Goal: Information Seeking & Learning: Compare options

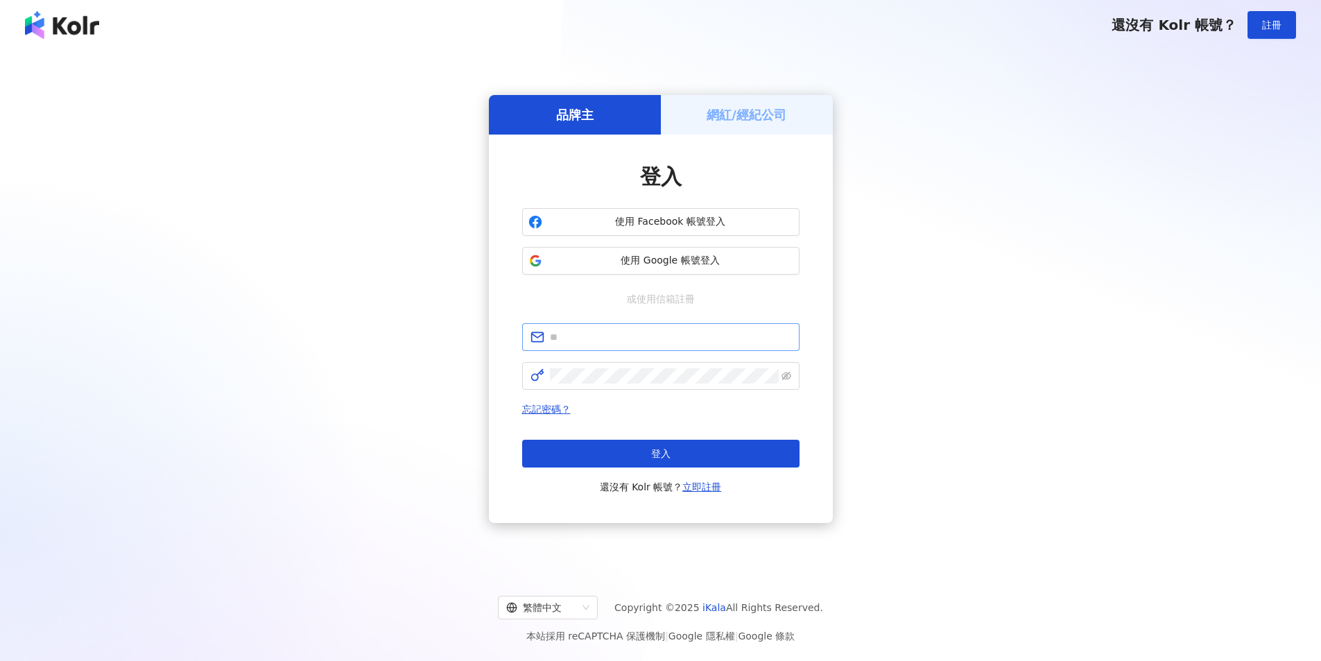
click at [569, 345] on span at bounding box center [660, 337] width 277 height 28
click at [573, 340] on input "text" at bounding box center [670, 336] width 241 height 15
click at [509, 433] on div "登入 使用 Facebook 帳號登入 使用 Google 帳號登入 或使用信箱註冊 忘記密碼？ 登入 還沒有 Kolr 帳號？ 立即註冊" at bounding box center [661, 329] width 344 height 388
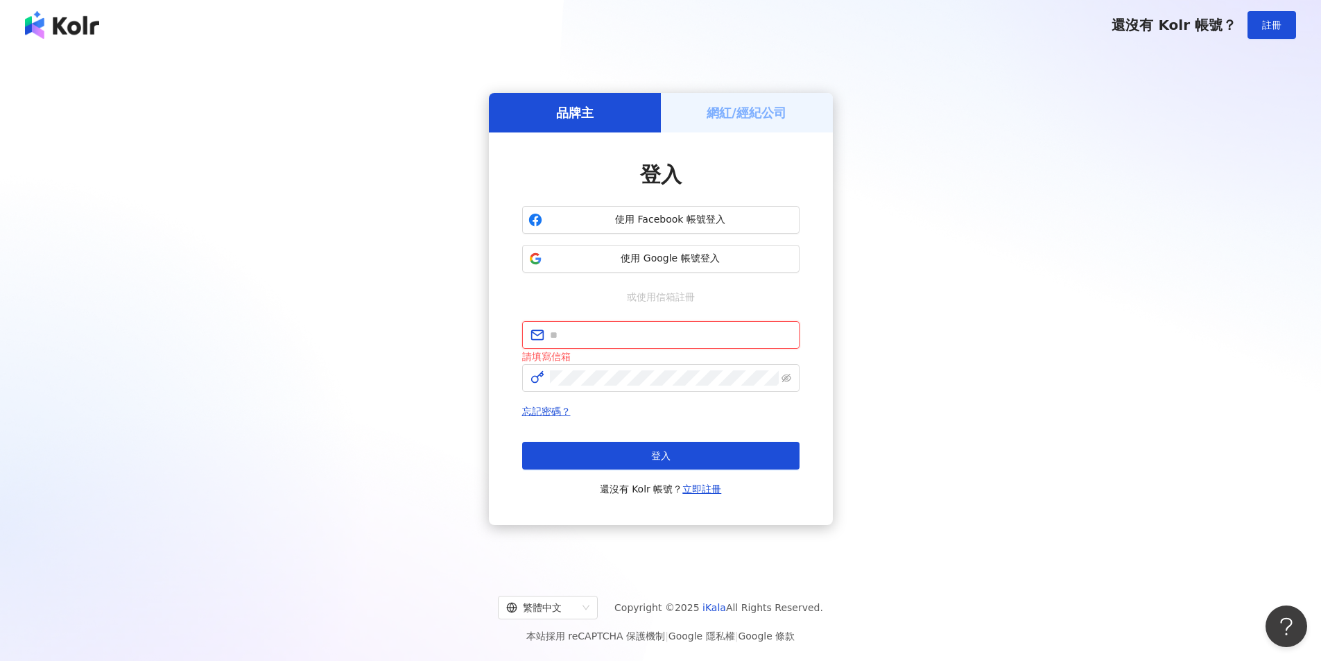
click at [580, 339] on input "text" at bounding box center [670, 334] width 241 height 15
paste input "**********"
type input "**********"
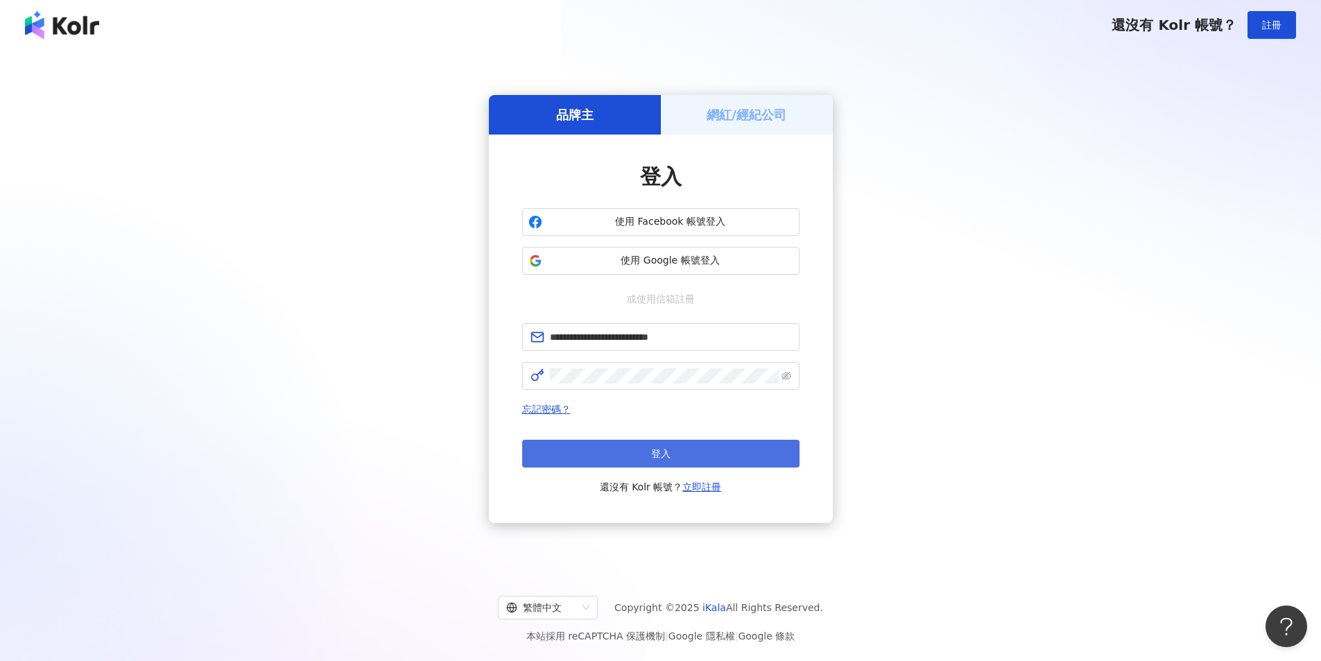
click at [648, 453] on button "登入" at bounding box center [660, 454] width 277 height 28
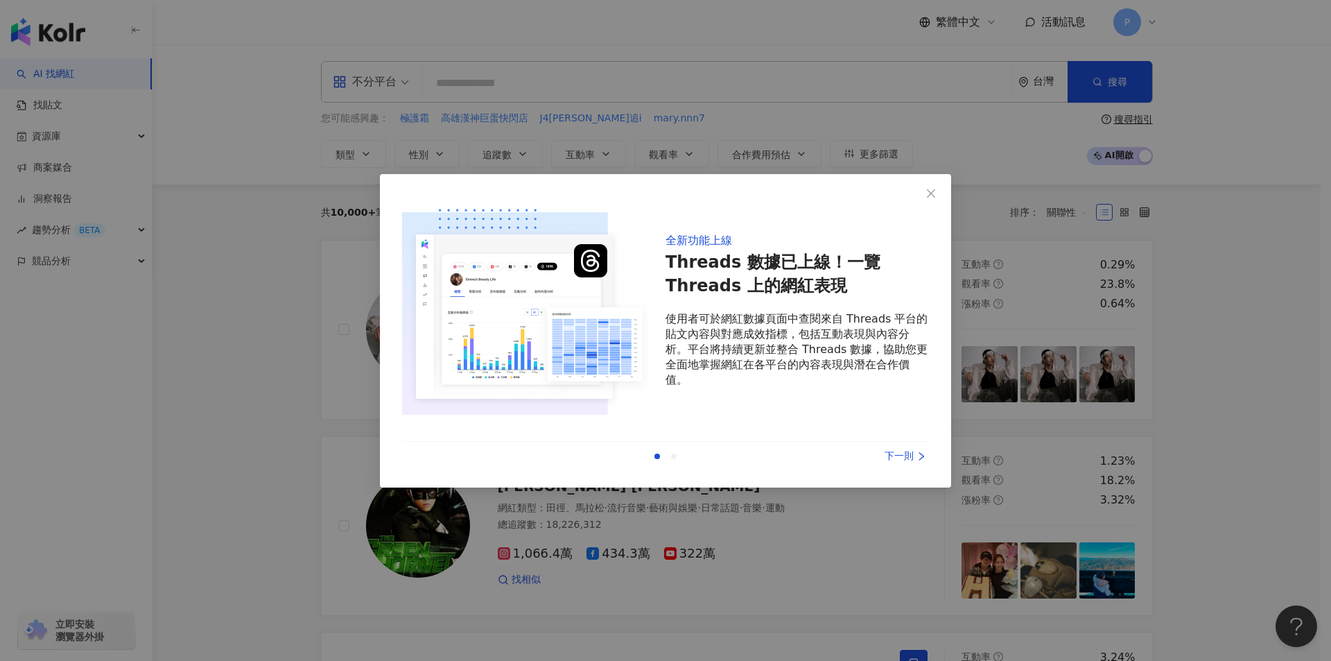
click at [891, 458] on div "下一則" at bounding box center [877, 456] width 104 height 15
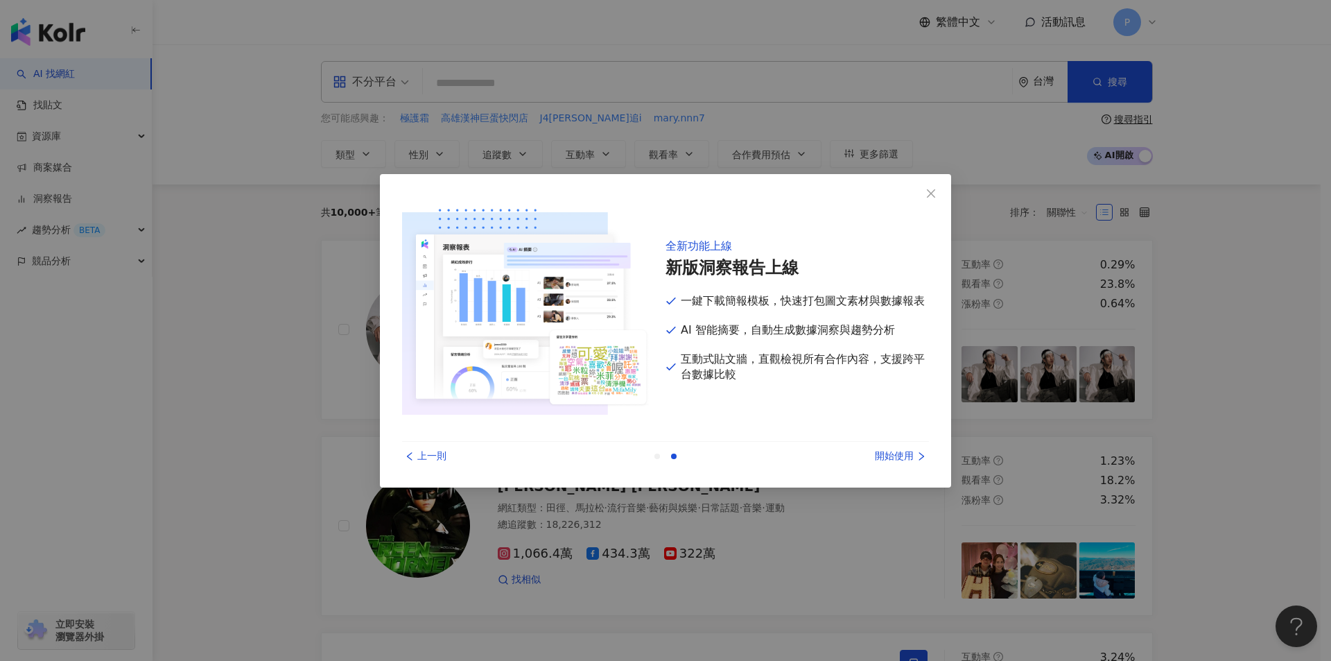
click at [891, 458] on div "開始使用" at bounding box center [877, 456] width 104 height 15
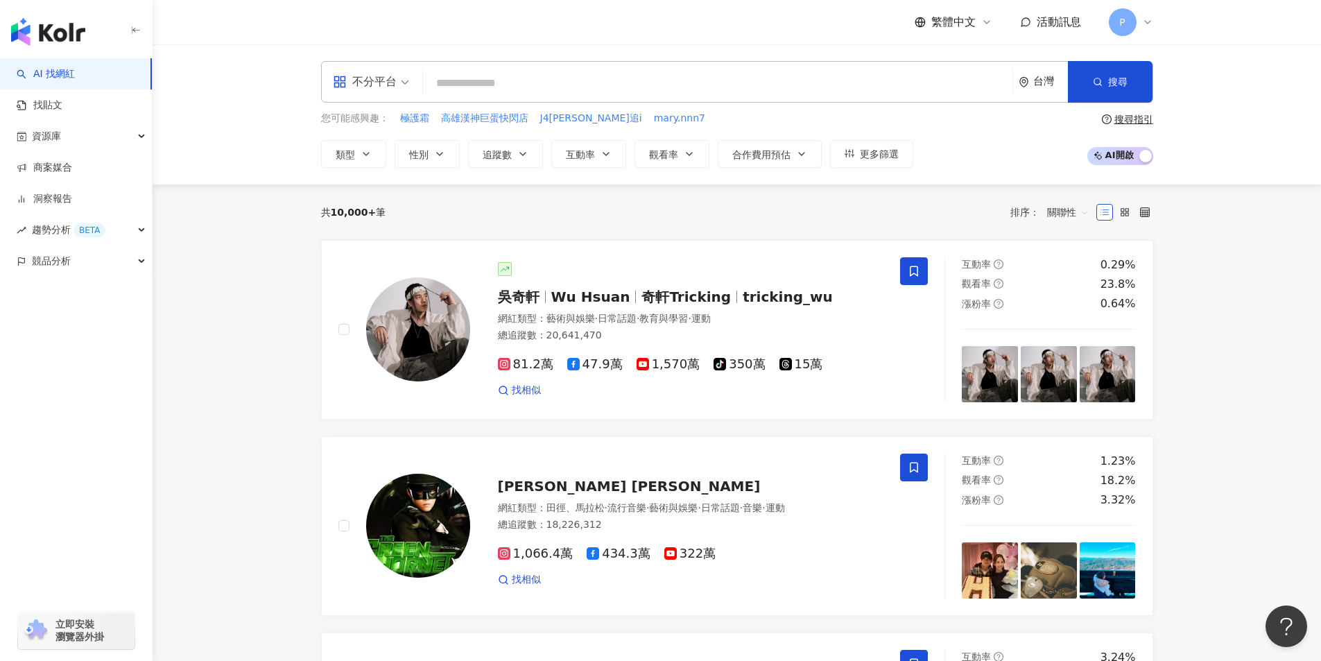
click at [464, 83] on input "search" at bounding box center [718, 83] width 578 height 26
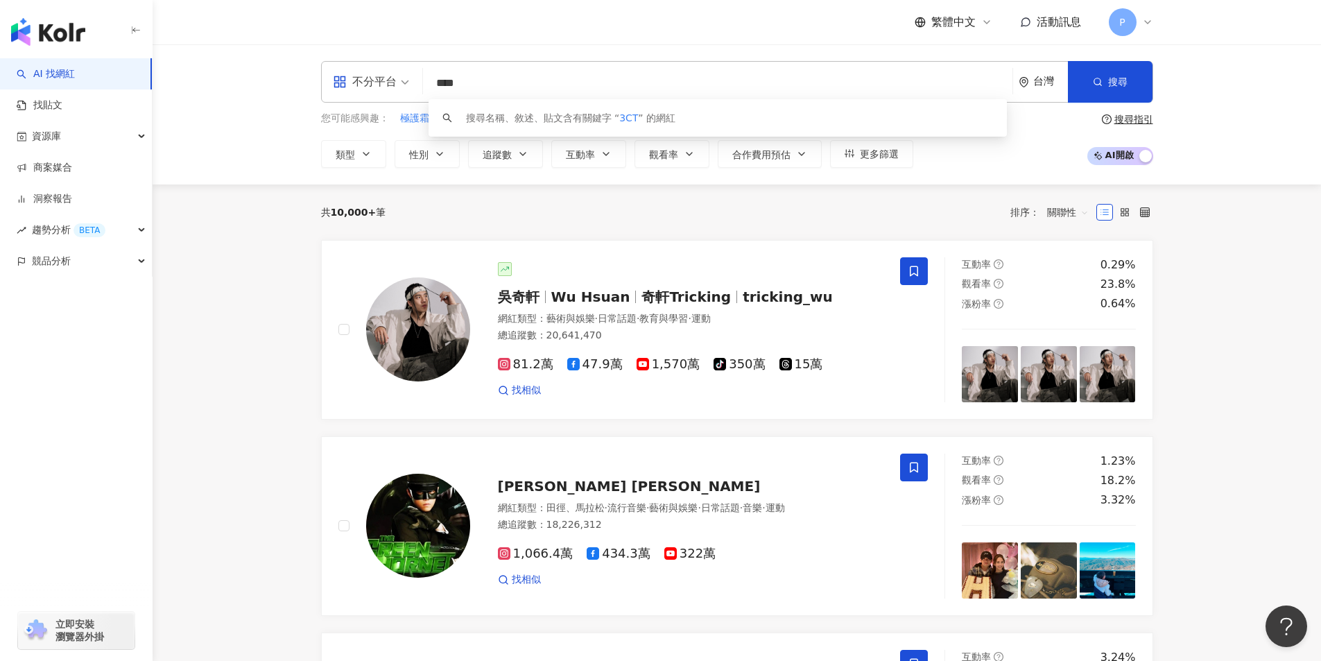
type input "*****"
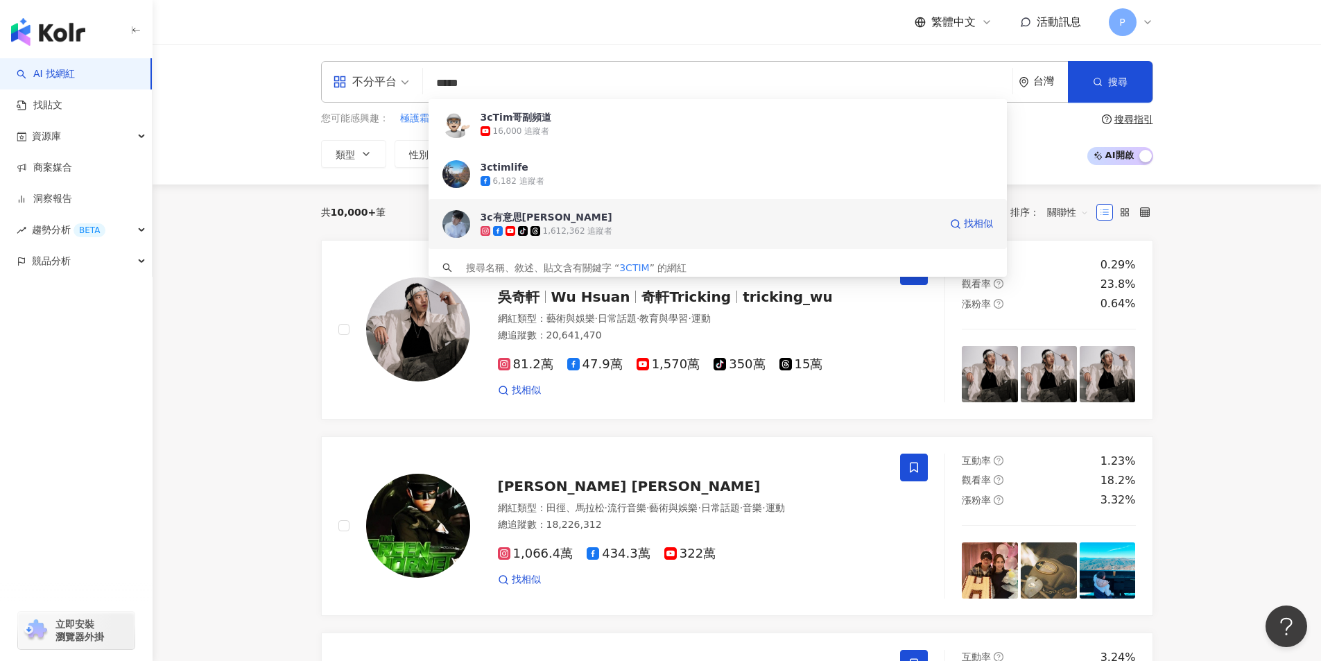
click at [582, 220] on span "3c有意思tim哥" at bounding box center [710, 217] width 459 height 14
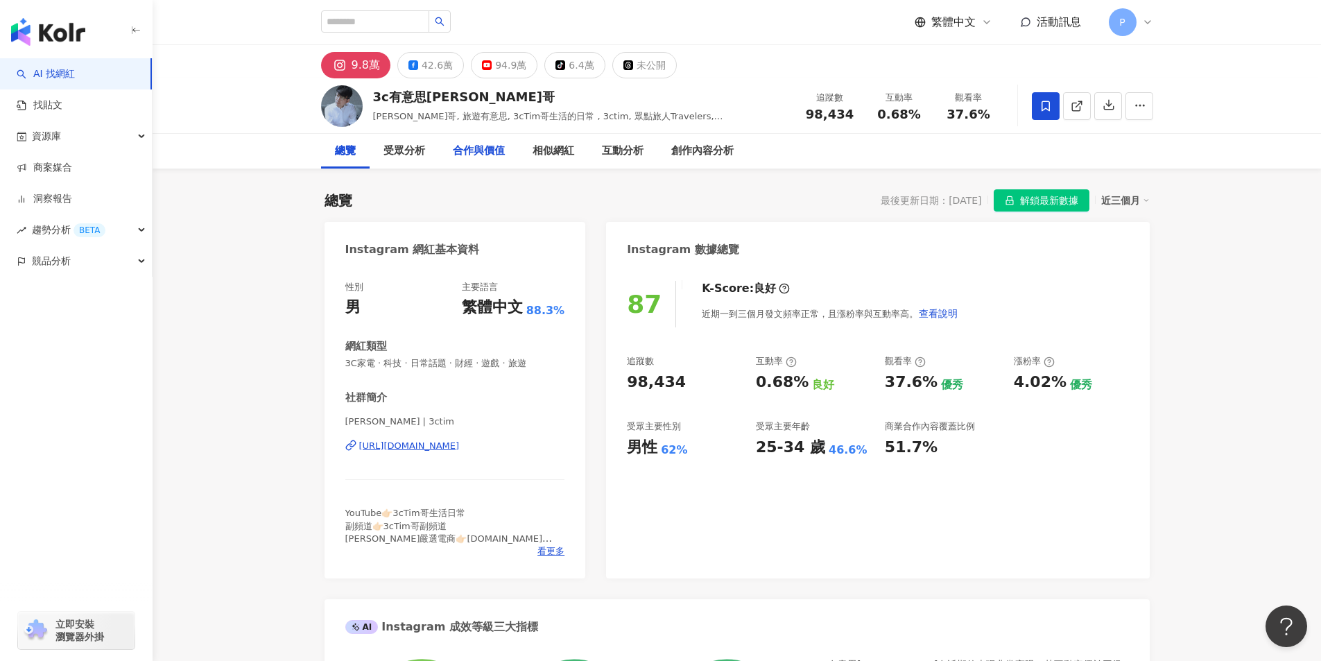
click at [497, 146] on div "合作與價值" at bounding box center [479, 151] width 52 height 17
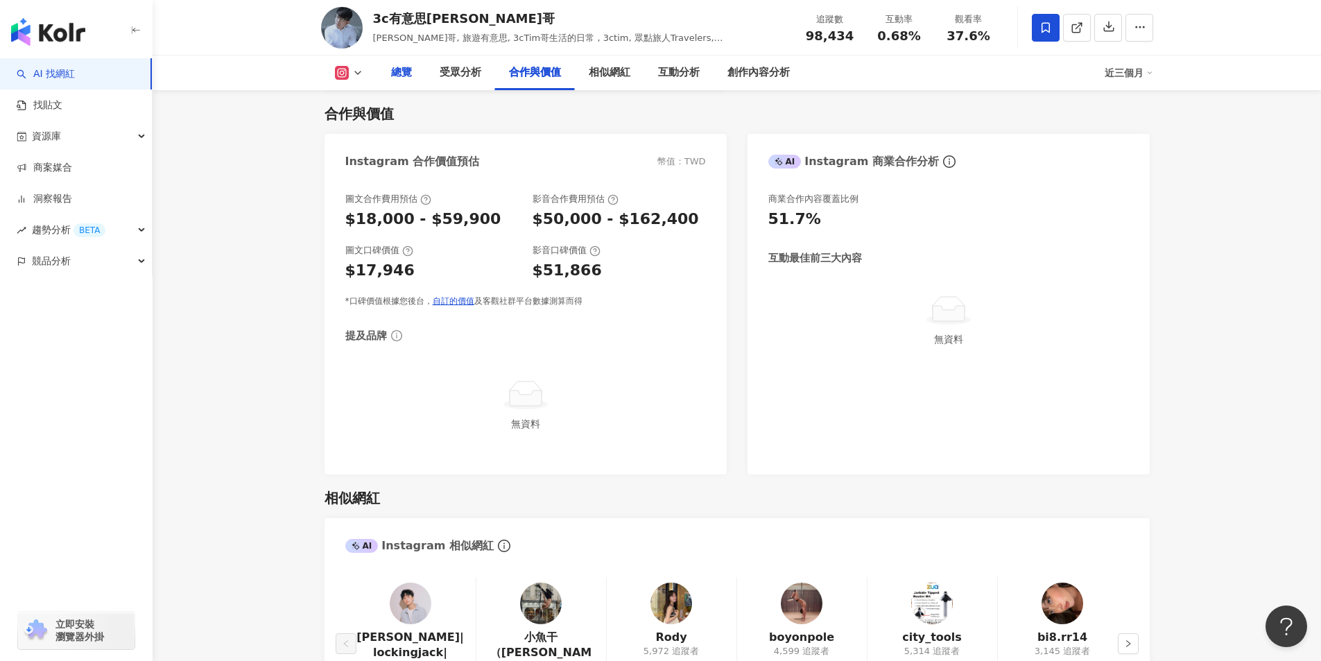
click at [406, 80] on div "總覽" at bounding box center [401, 72] width 21 height 17
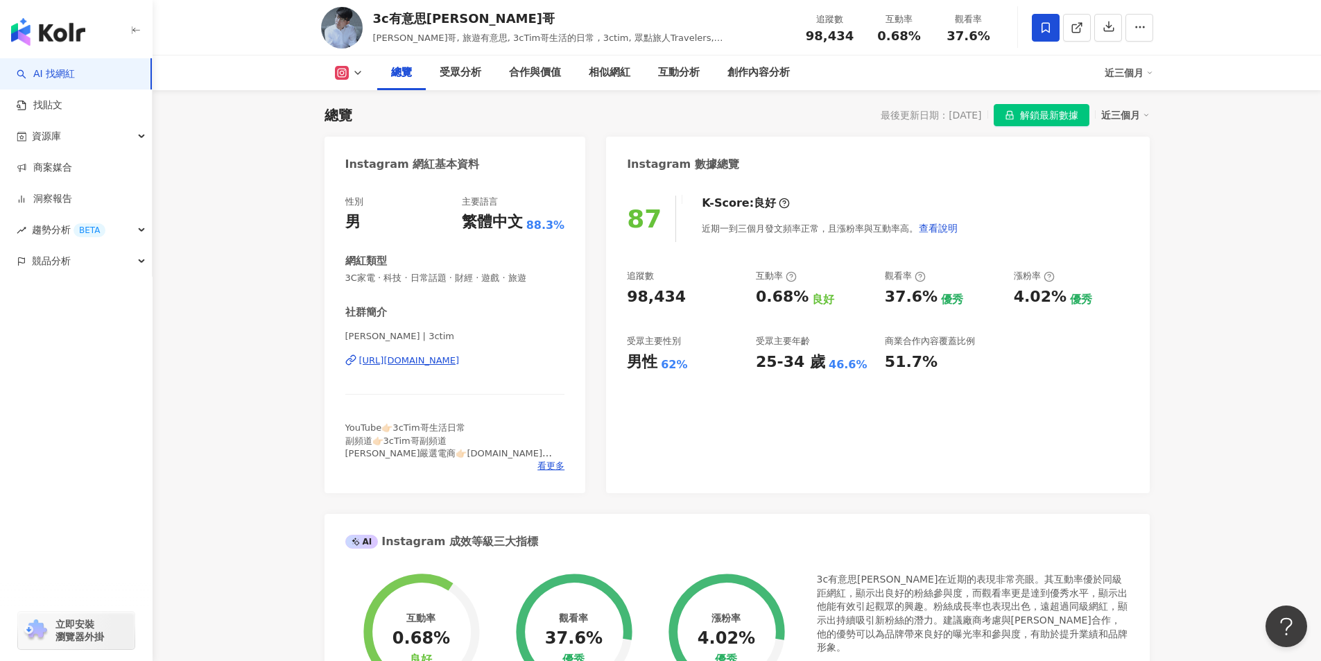
click at [350, 71] on button at bounding box center [349, 73] width 56 height 14
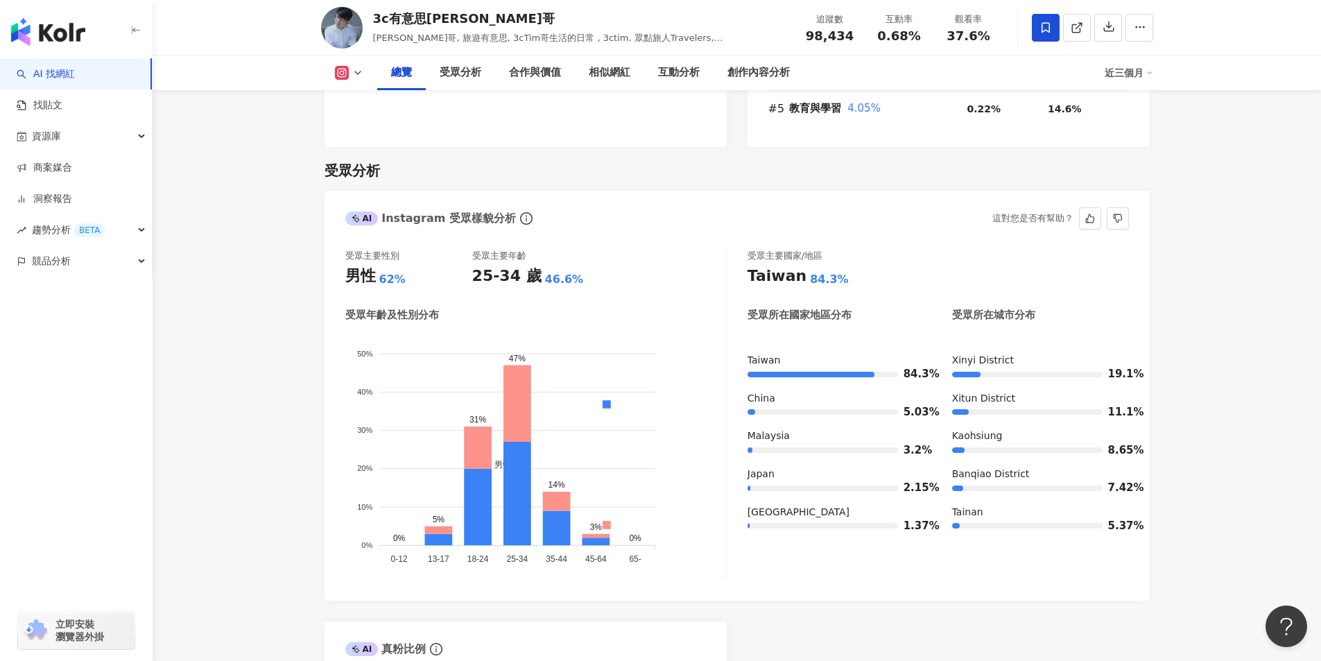
scroll to position [1120, 0]
drag, startPoint x: 980, startPoint y: 438, endPoint x: 973, endPoint y: 429, distance: 10.8
click at [973, 429] on div "Kaohsiung" at bounding box center [1040, 436] width 177 height 14
drag, startPoint x: 953, startPoint y: 396, endPoint x: 1008, endPoint y: 398, distance: 54.8
click at [1008, 398] on div "Xitun District" at bounding box center [1040, 398] width 177 height 14
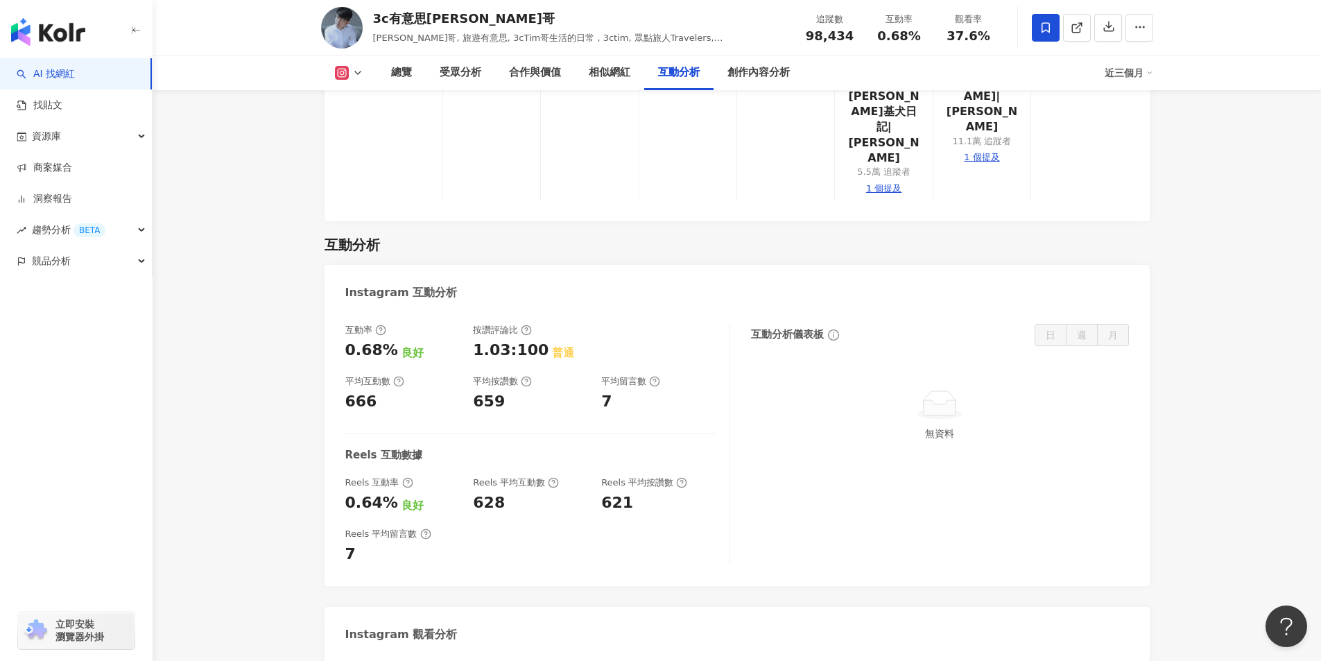
scroll to position [2785, 0]
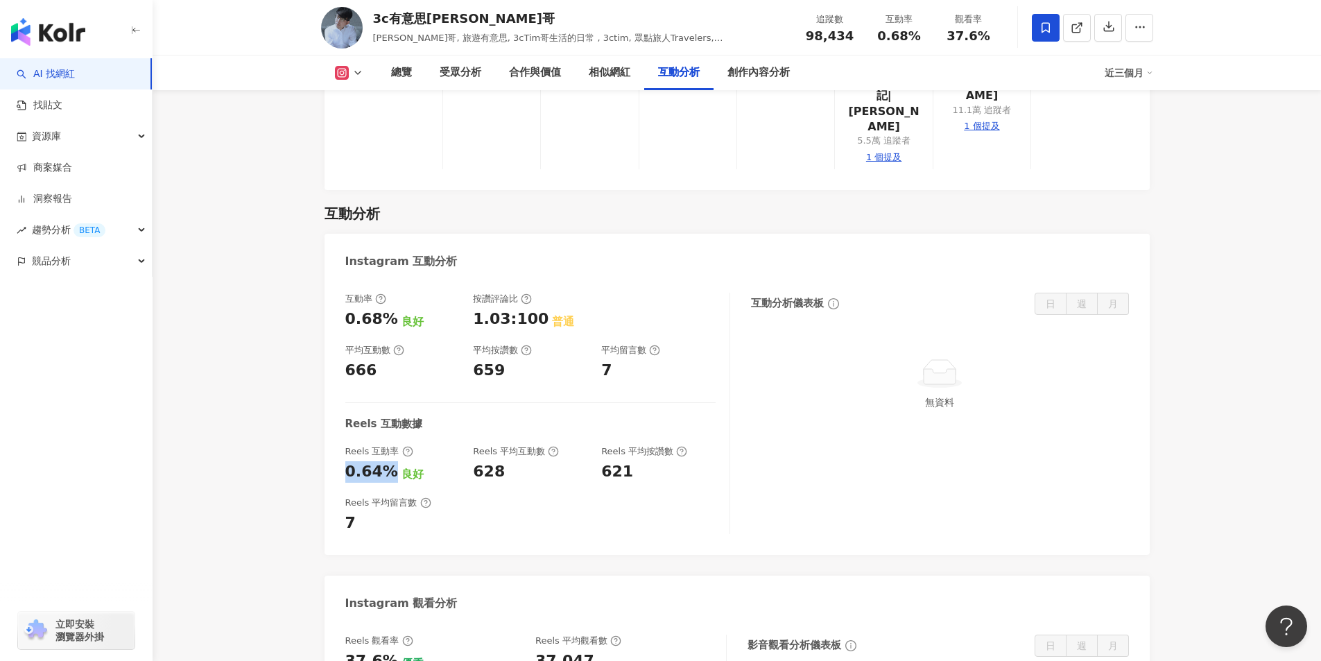
drag, startPoint x: 347, startPoint y: 337, endPoint x: 389, endPoint y: 340, distance: 42.4
click at [389, 461] on div "0.64%" at bounding box center [371, 471] width 53 height 21
copy div "0.64%"
drag, startPoint x: 504, startPoint y: 343, endPoint x: 470, endPoint y: 342, distance: 34.0
click at [470, 445] on div "Reels 互動率 0.64% 良好 Reels 平均互動數 628 Reels 平均按讚數 621" at bounding box center [530, 463] width 370 height 37
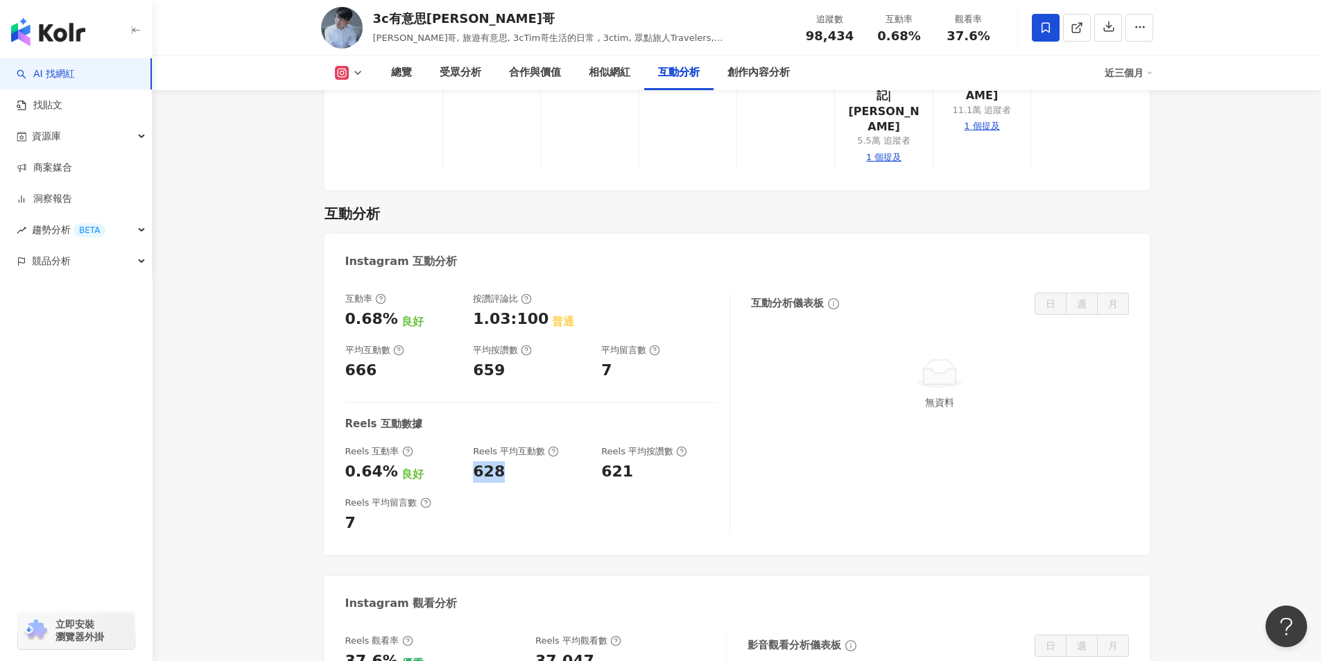
copy div "628"
click at [654, 461] on div "621" at bounding box center [658, 471] width 114 height 21
drag, startPoint x: 644, startPoint y: 331, endPoint x: 589, endPoint y: 333, distance: 54.8
click at [589, 445] on div "Reels 互動率 0.64% 良好 Reels 平均互動數 628 Reels 平均按讚數 621" at bounding box center [530, 463] width 370 height 37
click at [595, 496] on div "Reels 平均留言數 7" at bounding box center [530, 514] width 370 height 37
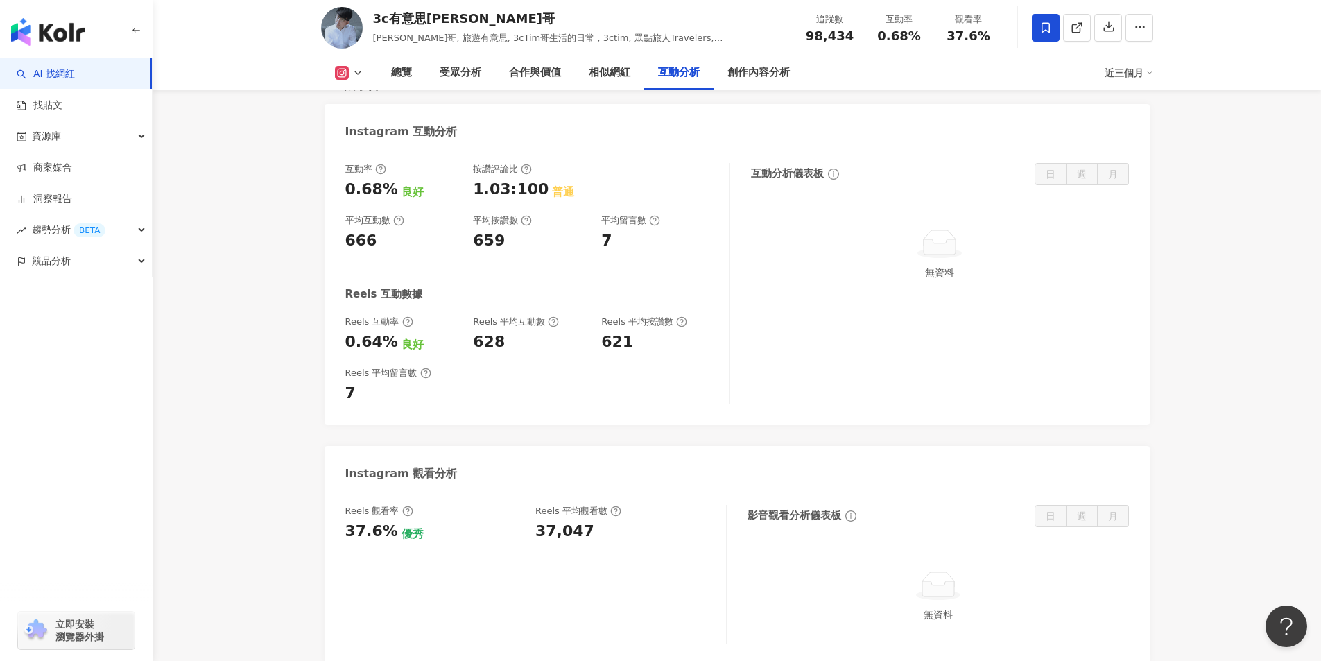
scroll to position [2923, 0]
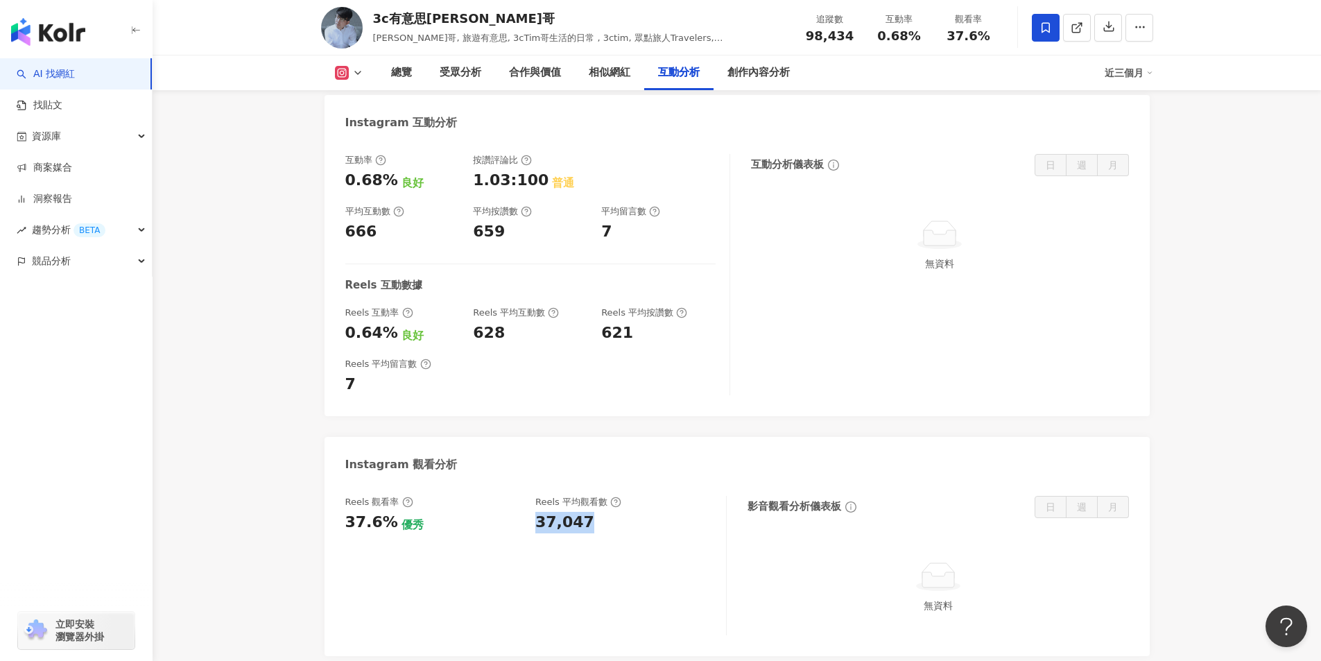
drag, startPoint x: 582, startPoint y: 389, endPoint x: 532, endPoint y: 386, distance: 50.7
click at [532, 496] on div "Reels 觀看率 37.6% 優秀 Reels 平均觀看數 37,047" at bounding box center [528, 514] width 367 height 37
copy div "37,047"
click at [921, 496] on div "影音觀看分析儀表板 日 週 月" at bounding box center [937, 507] width 381 height 22
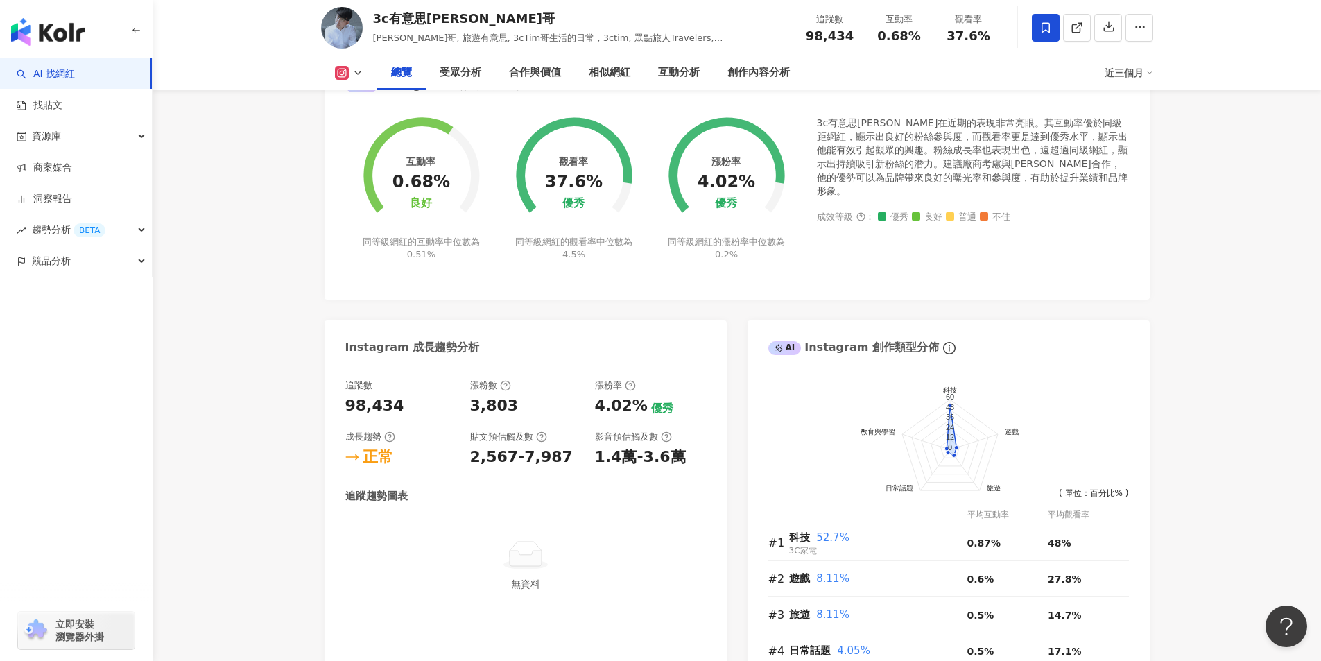
scroll to position [566, 0]
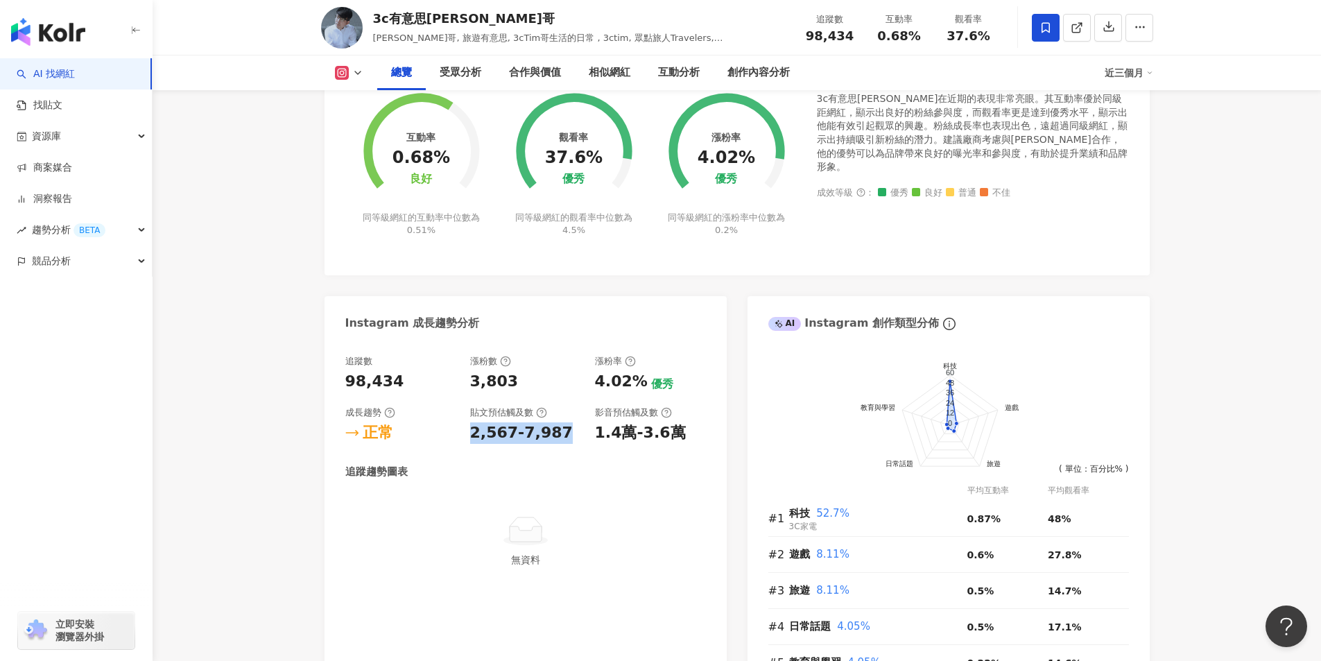
drag, startPoint x: 478, startPoint y: 434, endPoint x: 563, endPoint y: 434, distance: 84.6
click at [563, 434] on div "2,567-7,987" at bounding box center [525, 432] width 111 height 21
click at [562, 446] on div "追蹤數 98,434 漲粉數 3,803 漲粉率 4.02% 優秀 成長趨勢 正常 貼文預估觸及數 2,567-7,987 影音預估觸及數 1.4萬-3.6萬…" at bounding box center [525, 472] width 361 height 234
drag, startPoint x: 594, startPoint y: 431, endPoint x: 689, endPoint y: 431, distance: 94.3
click at [689, 431] on div "1.4萬-3.6萬" at bounding box center [650, 432] width 111 height 21
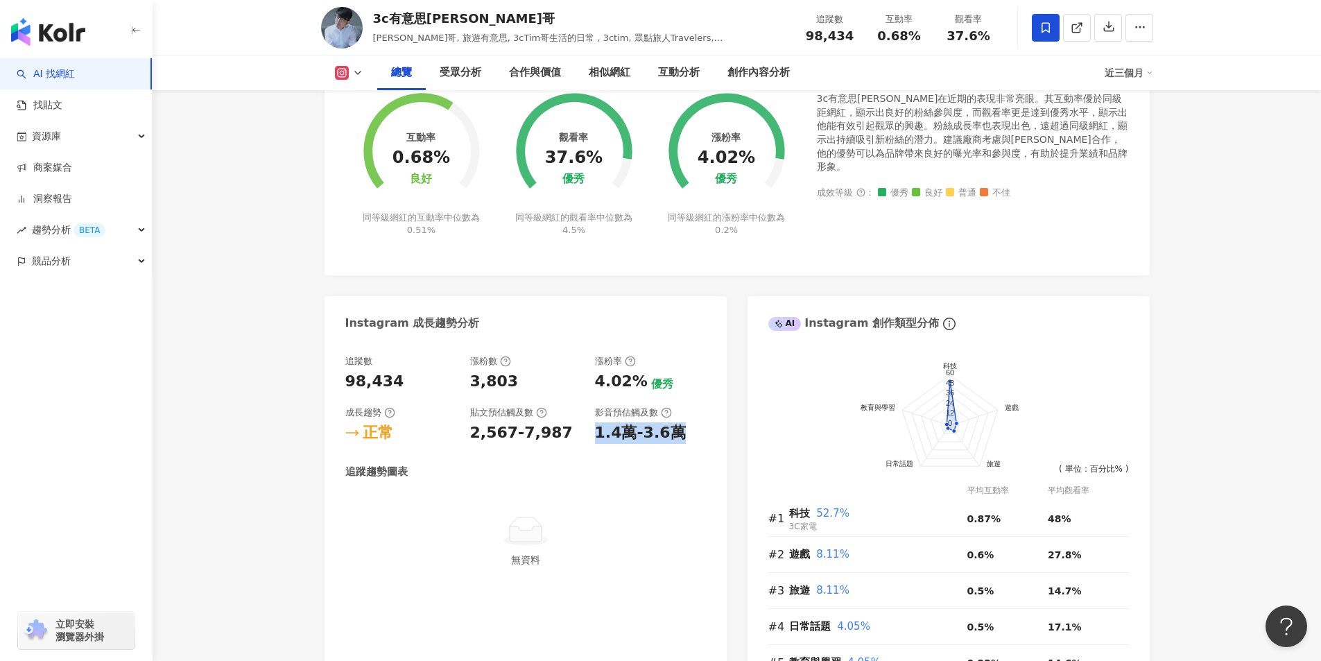
click at [657, 441] on div "1.4萬-3.6萬" at bounding box center [640, 432] width 91 height 21
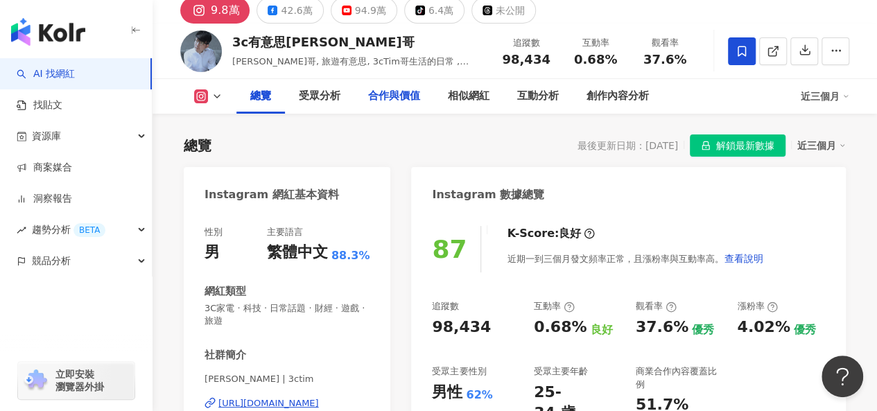
scroll to position [0, 0]
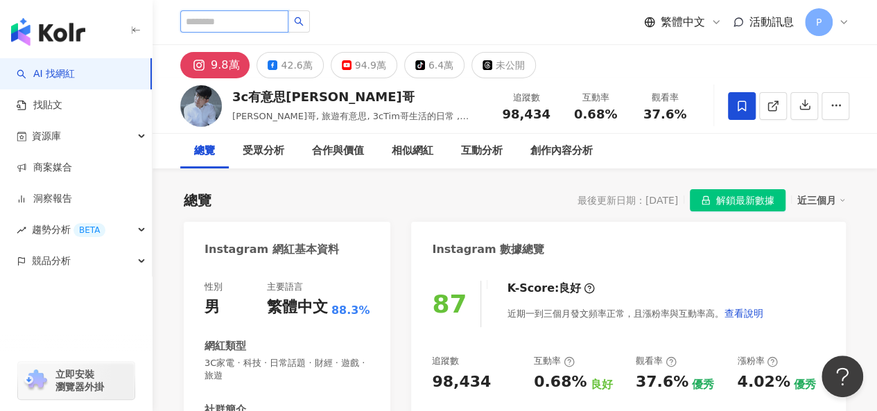
click at [283, 22] on input "search" at bounding box center [234, 21] width 108 height 22
type input "**"
click at [250, 31] on input "**" at bounding box center [234, 21] width 108 height 22
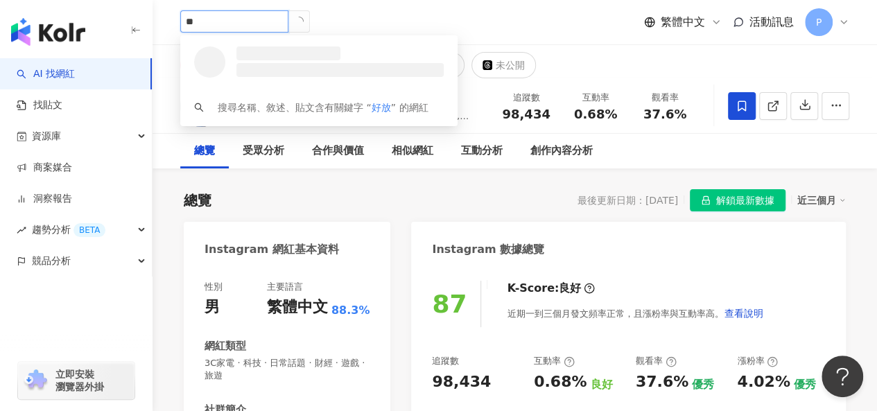
click at [247, 26] on input "**" at bounding box center [234, 21] width 108 height 22
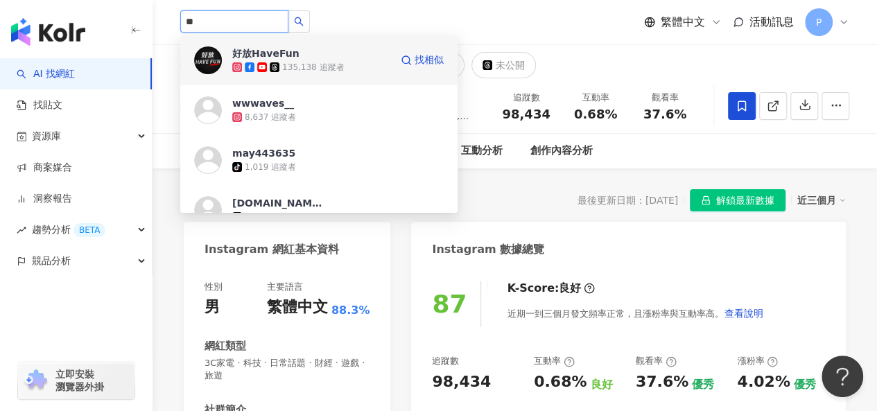
click at [268, 53] on div "好放HaveFun" at bounding box center [265, 53] width 67 height 14
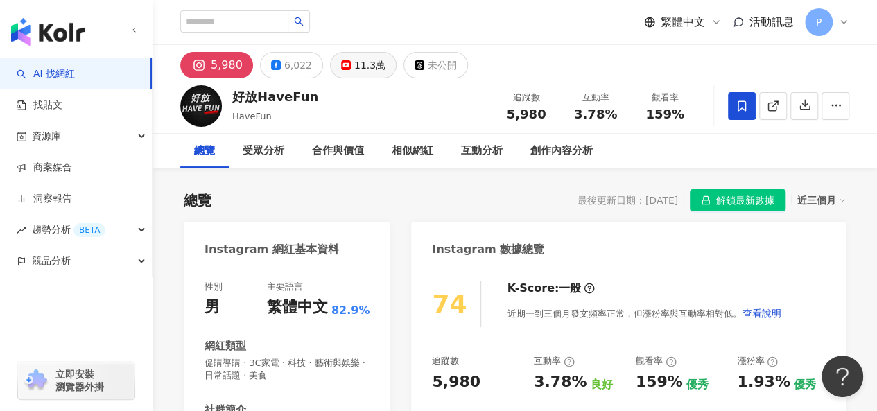
click at [354, 64] on div "11.3萬" at bounding box center [369, 64] width 31 height 19
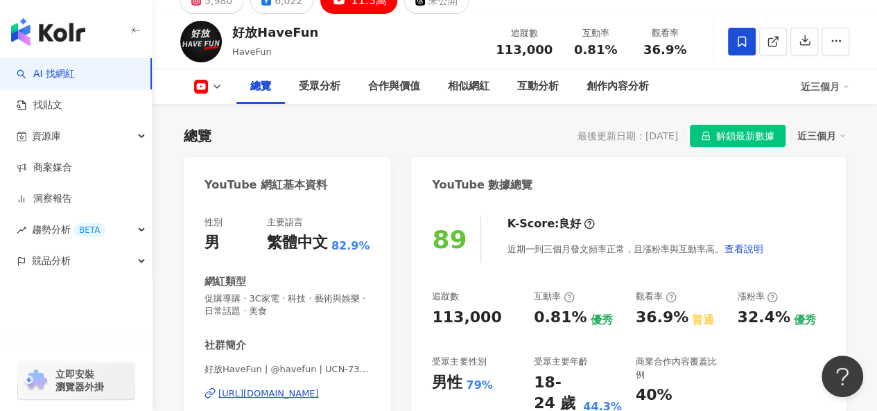
scroll to position [5, 0]
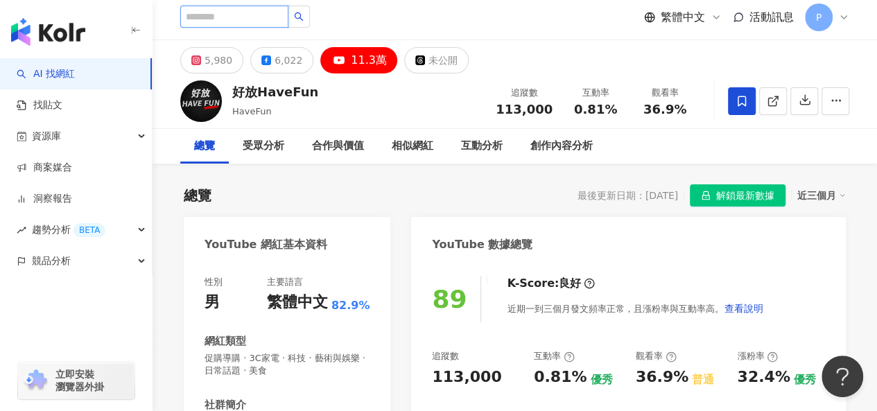
click at [260, 24] on input "search" at bounding box center [234, 17] width 108 height 22
type input "*****"
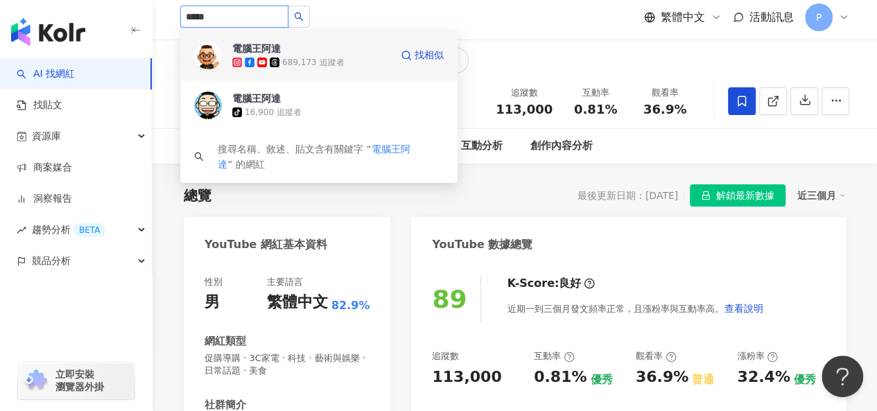
click at [313, 50] on span "電腦王阿達" at bounding box center [277, 49] width 90 height 14
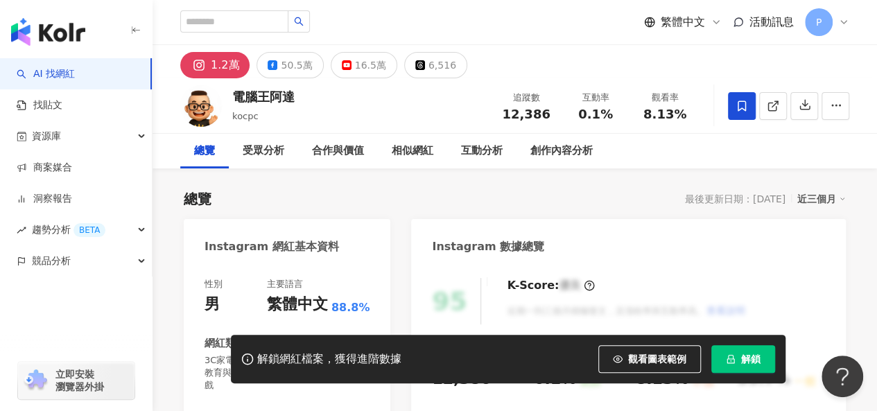
click at [756, 363] on span "解鎖" at bounding box center [750, 359] width 19 height 11
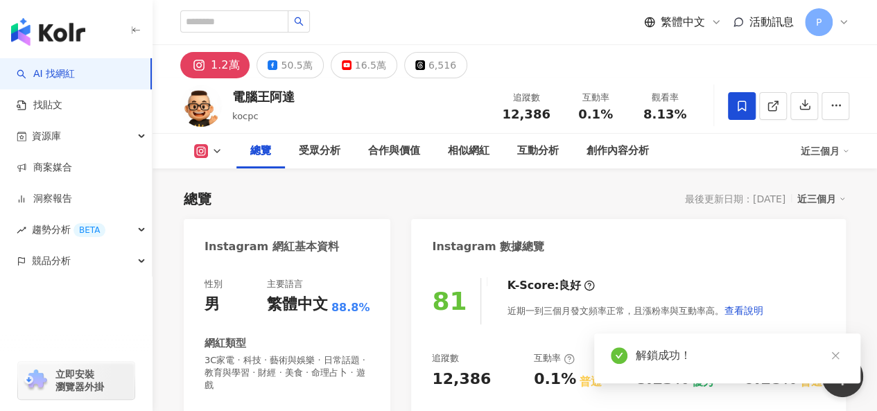
scroll to position [487, 0]
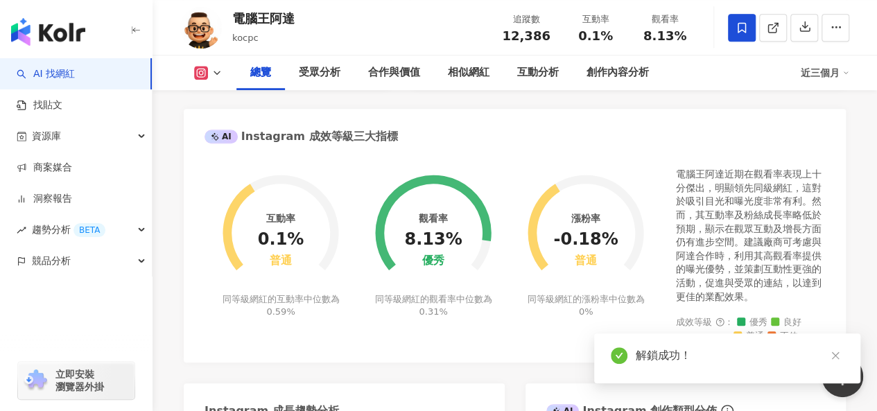
click at [217, 78] on icon at bounding box center [216, 72] width 11 height 11
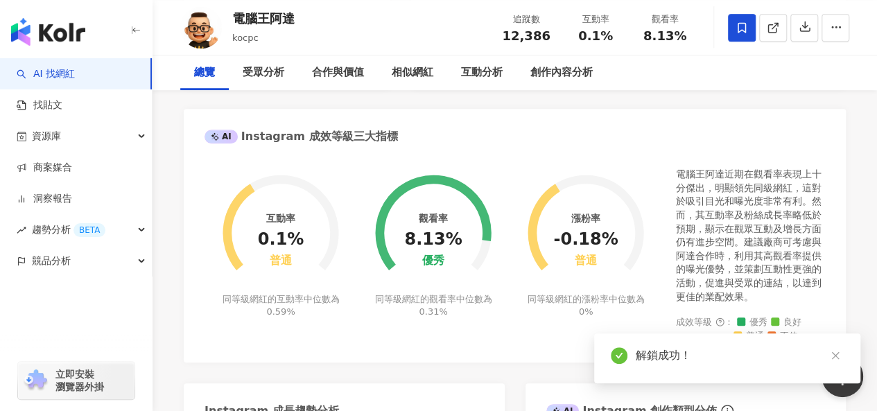
click at [218, 90] on div "總覽" at bounding box center [204, 72] width 49 height 35
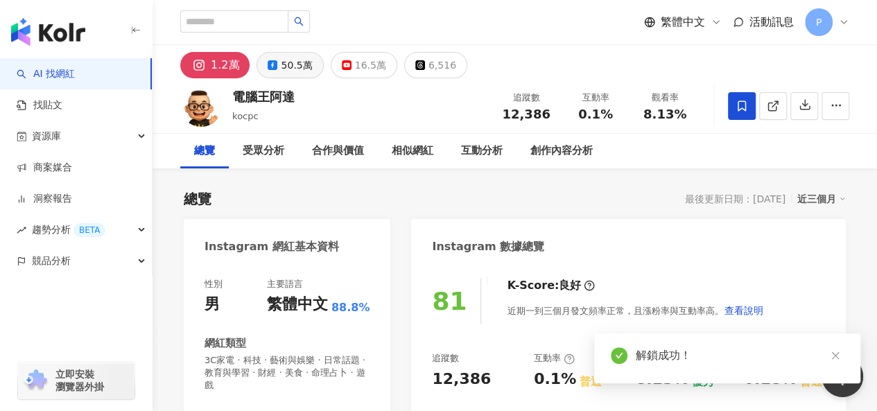
click at [287, 64] on div "50.5萬" at bounding box center [296, 64] width 31 height 19
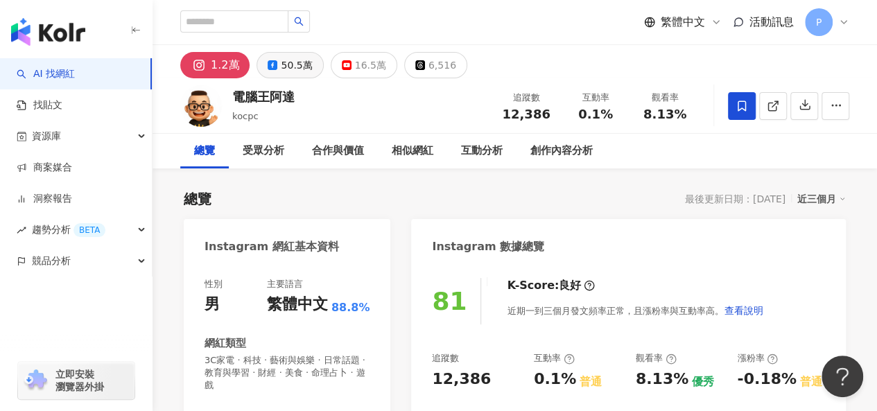
click at [287, 64] on div "50.5萬" at bounding box center [296, 64] width 31 height 19
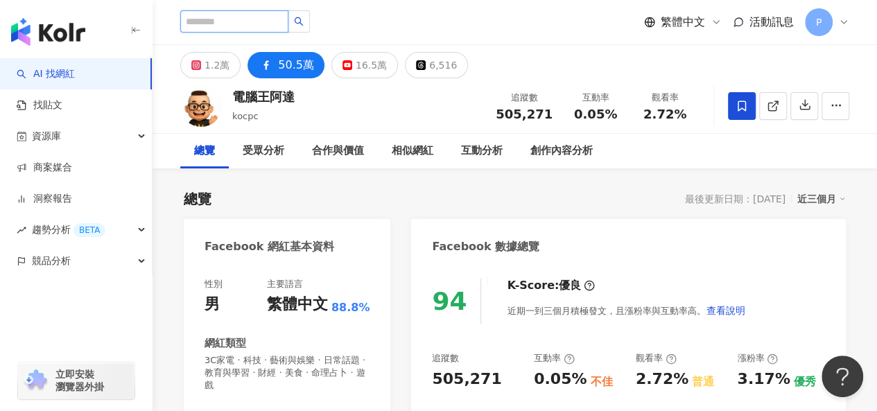
click at [258, 15] on input "search" at bounding box center [234, 21] width 108 height 22
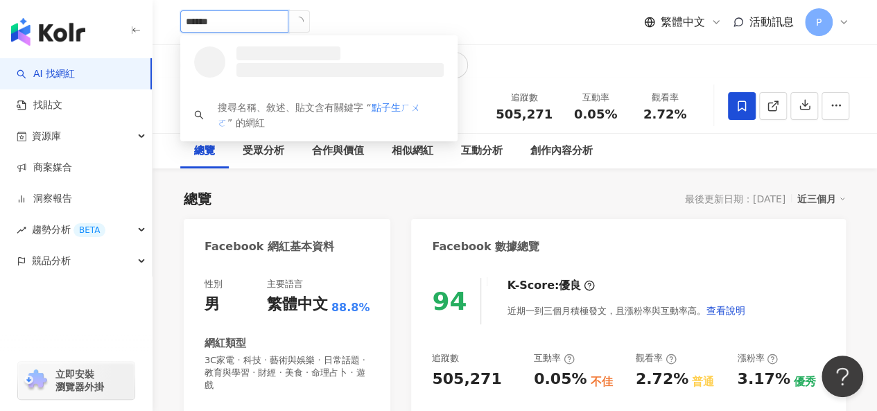
type input "****"
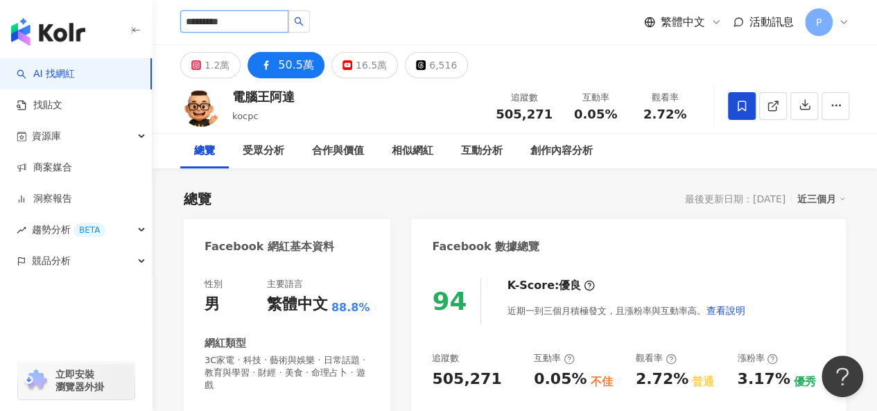
type input "*******"
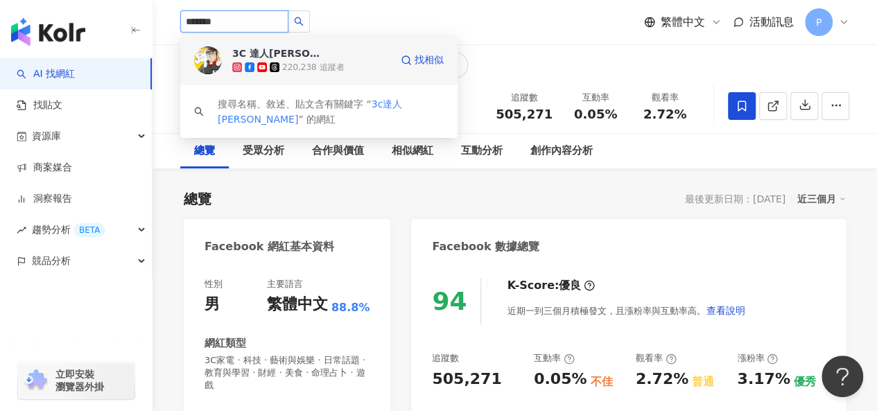
click at [298, 55] on span "3C 達人廖阿輝" at bounding box center [277, 53] width 90 height 14
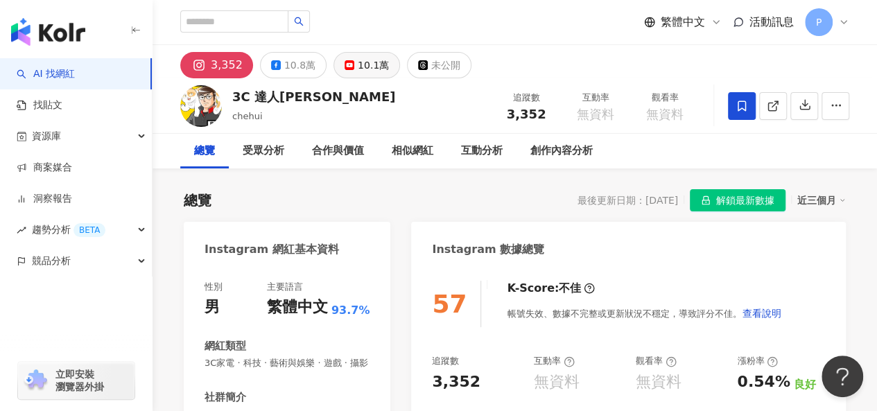
click at [358, 67] on div "10.1萬" at bounding box center [373, 64] width 31 height 19
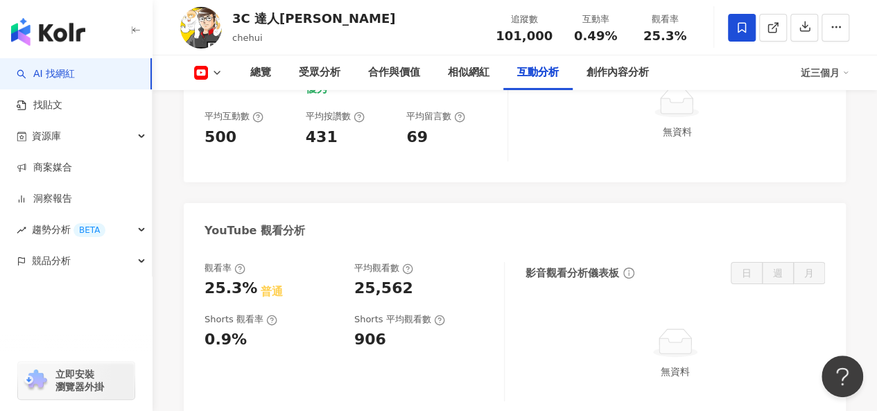
scroll to position [2371, 0]
